Goal: Ask a question

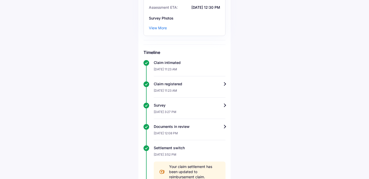
scroll to position [235, 0]
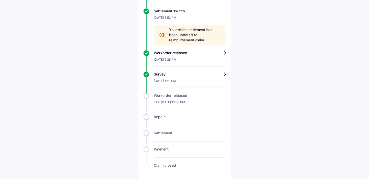
click at [147, 114] on div "Repair" at bounding box center [184, 119] width 82 height 11
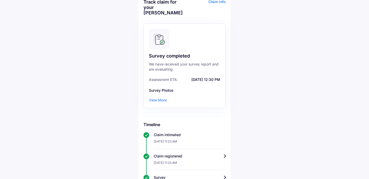
scroll to position [32, 0]
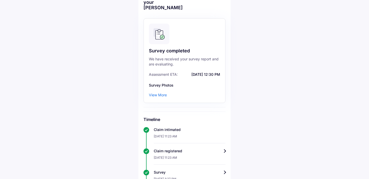
click at [161, 92] on div "View More" at bounding box center [158, 94] width 18 height 5
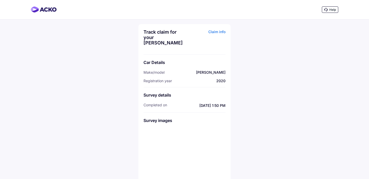
click at [333, 10] on span "Help" at bounding box center [332, 10] width 7 height 4
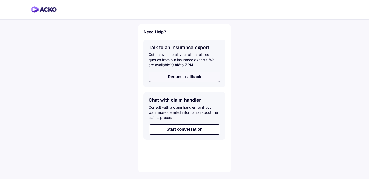
click at [188, 73] on button "Request callback" at bounding box center [185, 76] width 72 height 10
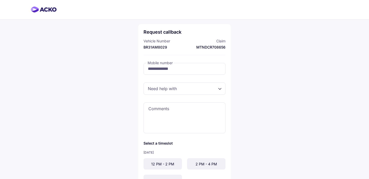
click at [219, 88] on div at bounding box center [184, 88] width 82 height 12
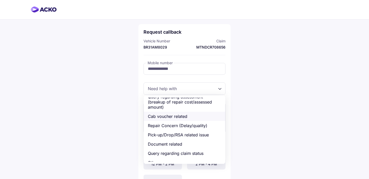
scroll to position [13, 0]
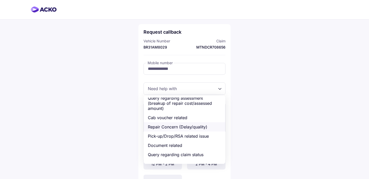
click at [196, 125] on div "Repair Concern (Delay/quality)" at bounding box center [184, 126] width 81 height 9
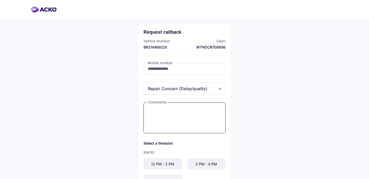
click at [171, 107] on textarea at bounding box center [184, 117] width 82 height 31
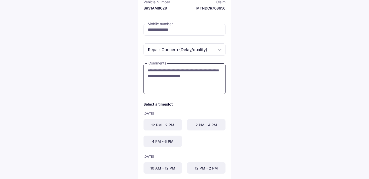
scroll to position [39, 0]
type textarea "**********"
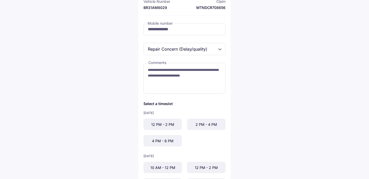
click at [169, 126] on div "12 PM - 2 PM" at bounding box center [162, 123] width 38 height 11
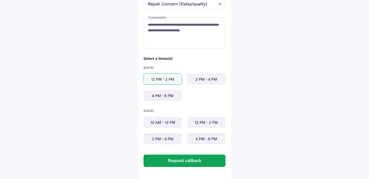
scroll to position [88, 0]
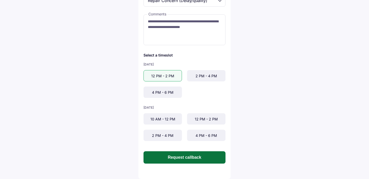
click at [192, 156] on button "Request callback" at bounding box center [184, 157] width 82 height 12
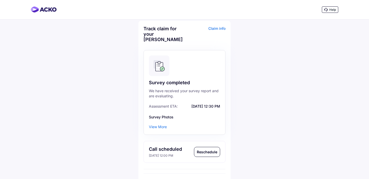
click at [327, 11] on icon at bounding box center [326, 10] width 4 height 4
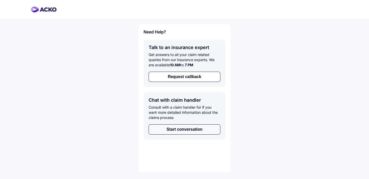
click at [193, 128] on button "Start conversation" at bounding box center [185, 129] width 72 height 10
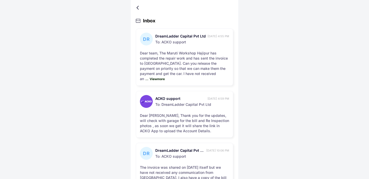
scroll to position [31, 0]
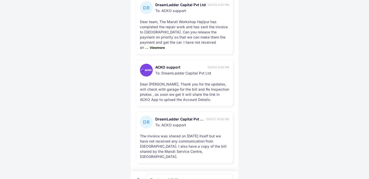
click at [166, 170] on div at bounding box center [187, 169] width 82 height 2
click at [152, 170] on div at bounding box center [187, 169] width 82 height 2
click at [141, 178] on icon at bounding box center [139, 180] width 7 height 4
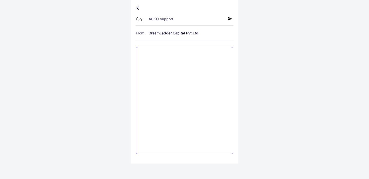
click at [160, 58] on textarea at bounding box center [184, 100] width 97 height 107
type textarea "*"
type textarea "**********"
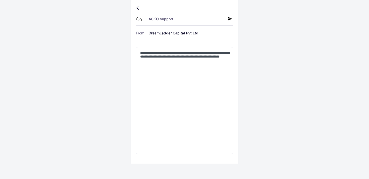
click at [230, 20] on icon at bounding box center [230, 19] width 4 height 4
